Goal: Task Accomplishment & Management: Manage account settings

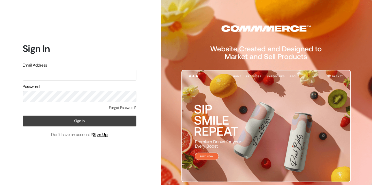
type input "[EMAIL_ADDRESS][DOMAIN_NAME]"
click at [87, 121] on button "Sign In" at bounding box center [80, 121] width 114 height 11
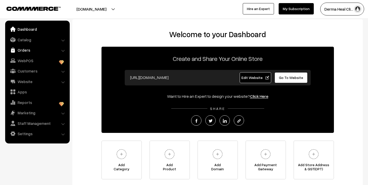
click at [25, 50] on link "Orders" at bounding box center [37, 49] width 62 height 9
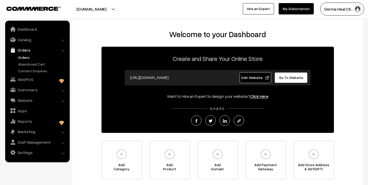
click at [21, 57] on link "Orders" at bounding box center [42, 57] width 51 height 5
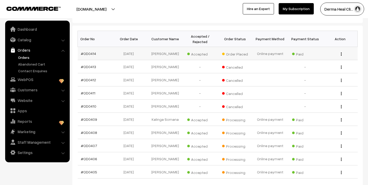
scroll to position [74, 0]
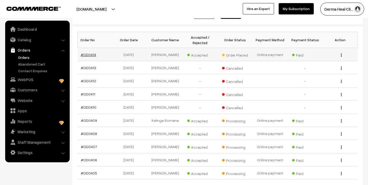
click at [92, 55] on link "#OD0414" at bounding box center [88, 54] width 15 height 4
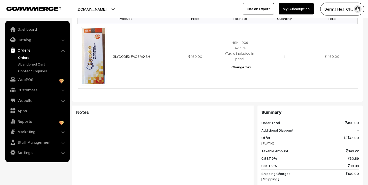
scroll to position [277, 0]
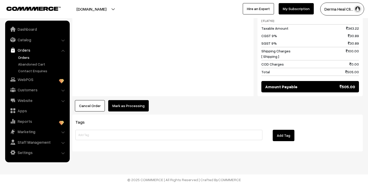
click at [129, 105] on button "Mark as Processing" at bounding box center [128, 105] width 41 height 11
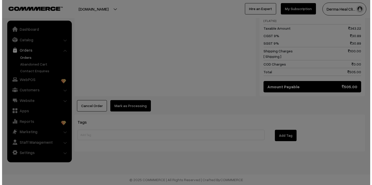
scroll to position [278, 0]
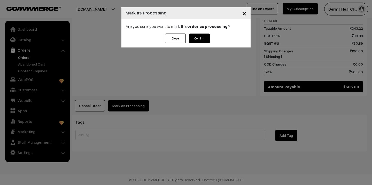
click at [197, 37] on button "Confirm" at bounding box center [199, 39] width 21 height 10
